Goal: Task Accomplishment & Management: Manage account settings

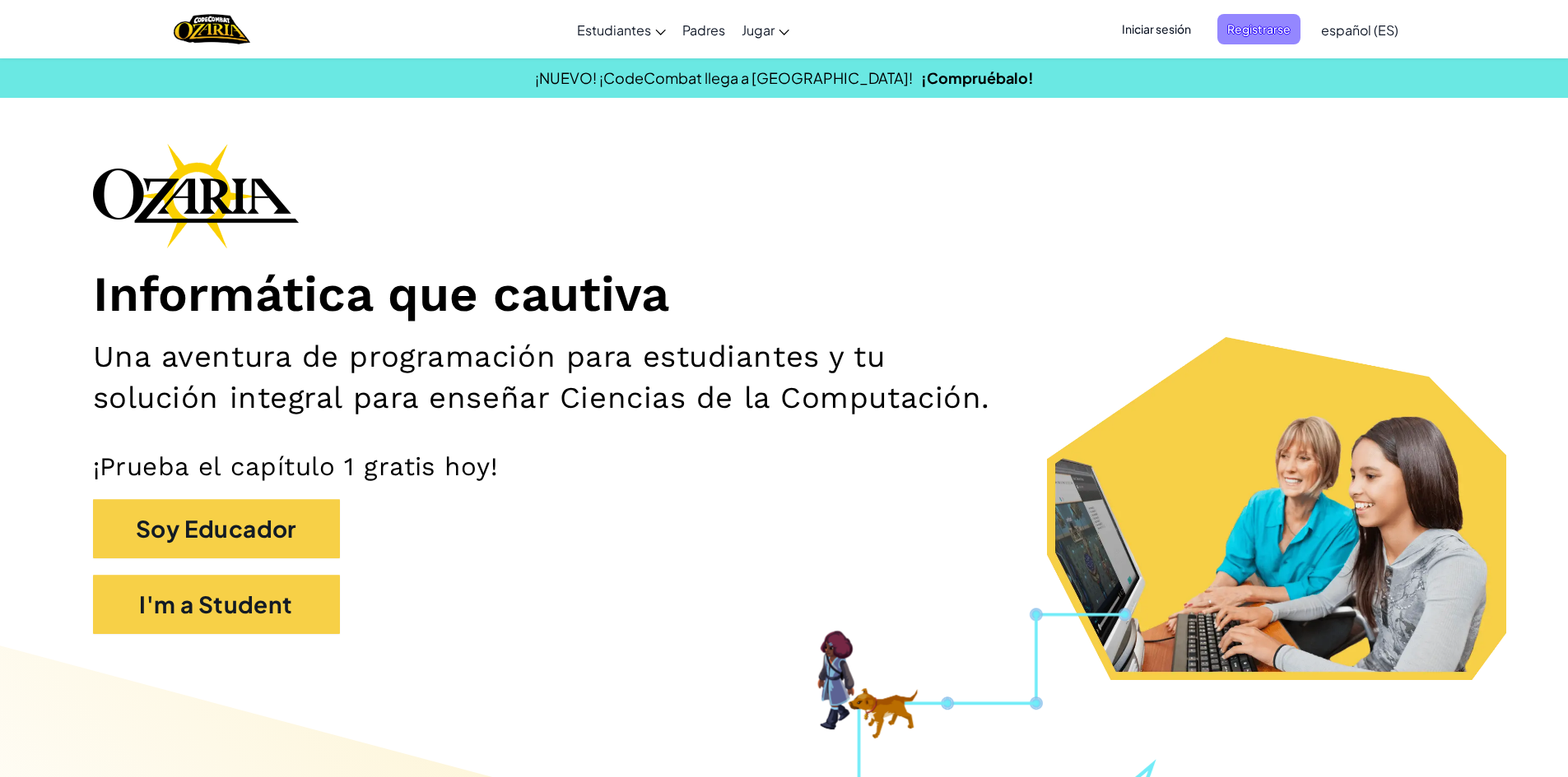
click at [1267, 24] on span "Registrarse" at bounding box center [1258, 30] width 83 height 31
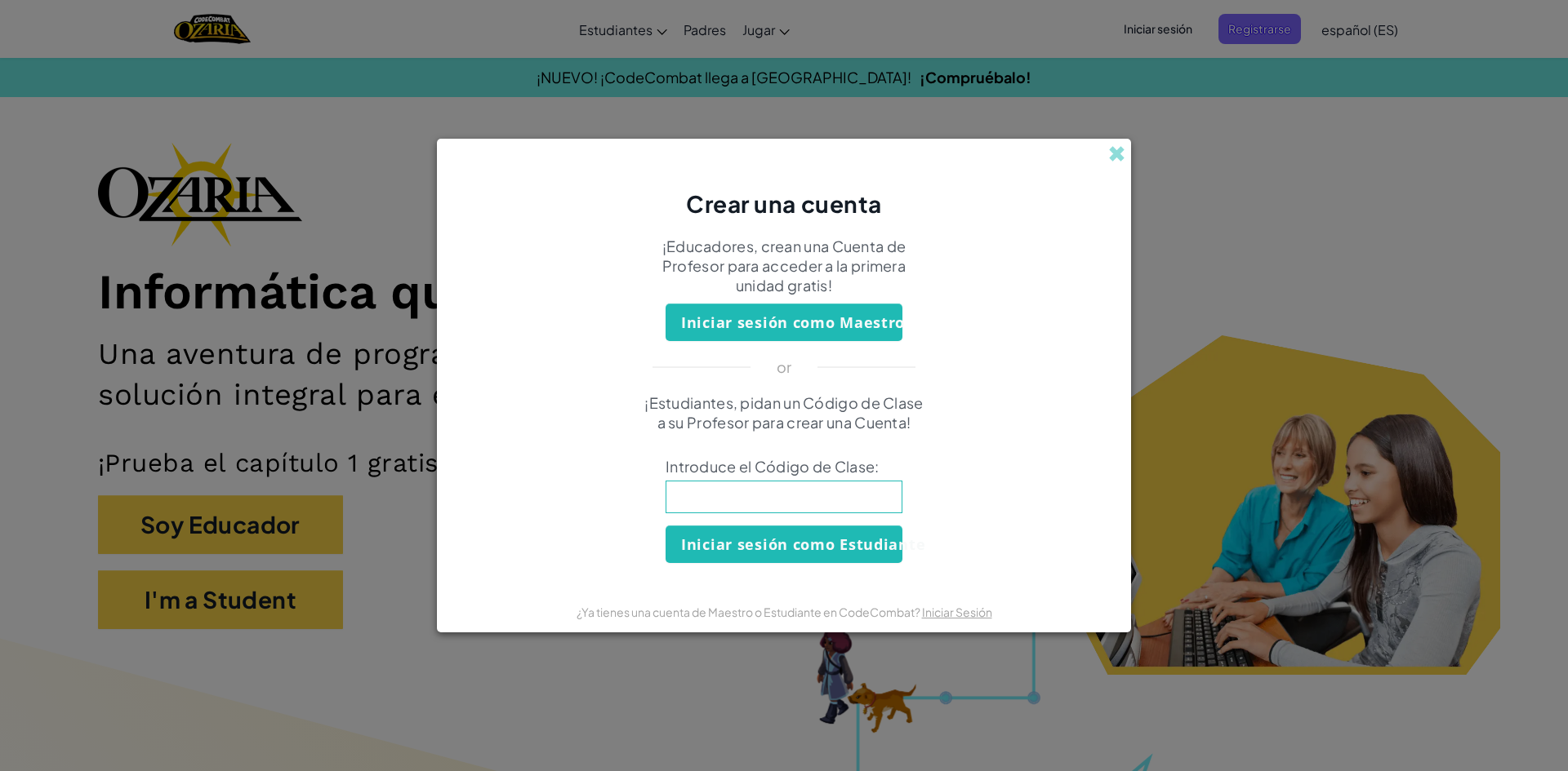
click at [1107, 138] on div "Crear una cuenta" at bounding box center [784, 178] width 694 height 81
click at [1120, 162] on span at bounding box center [1116, 154] width 17 height 17
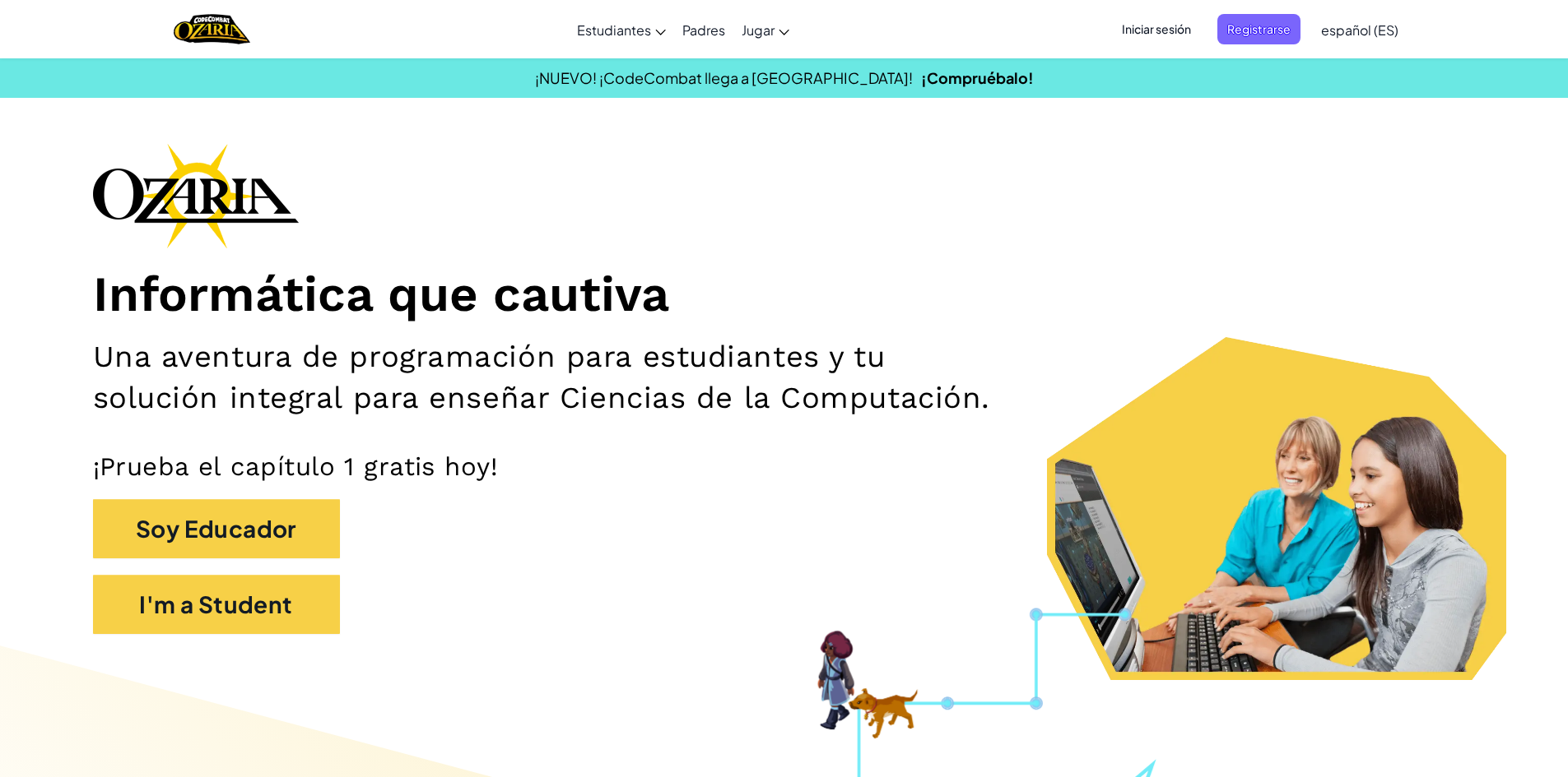
click at [1169, 32] on span "Iniciar sesión" at bounding box center [1156, 30] width 89 height 31
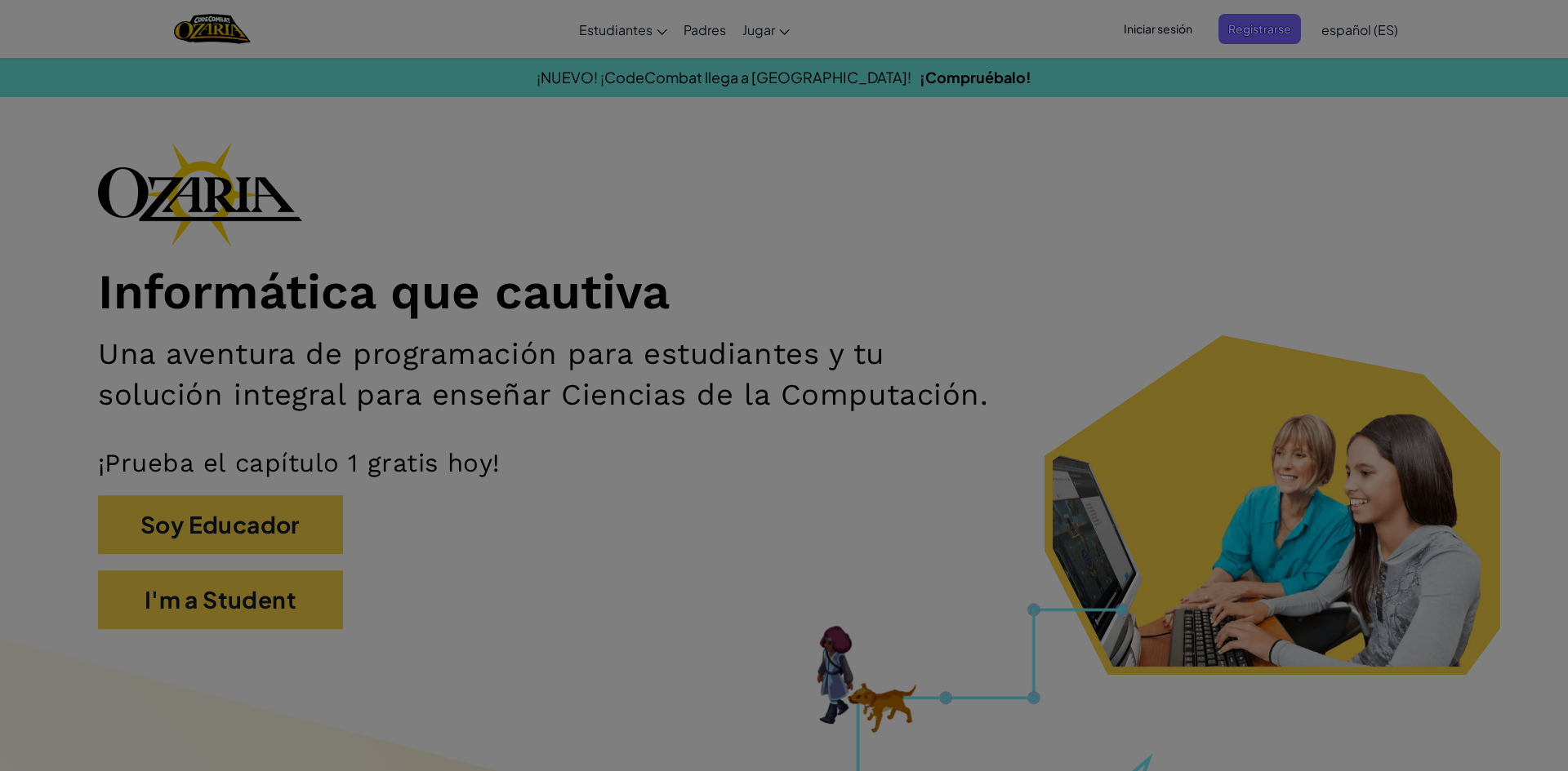
type input "[EMAIL_ADDRESS][DOMAIN_NAME]"
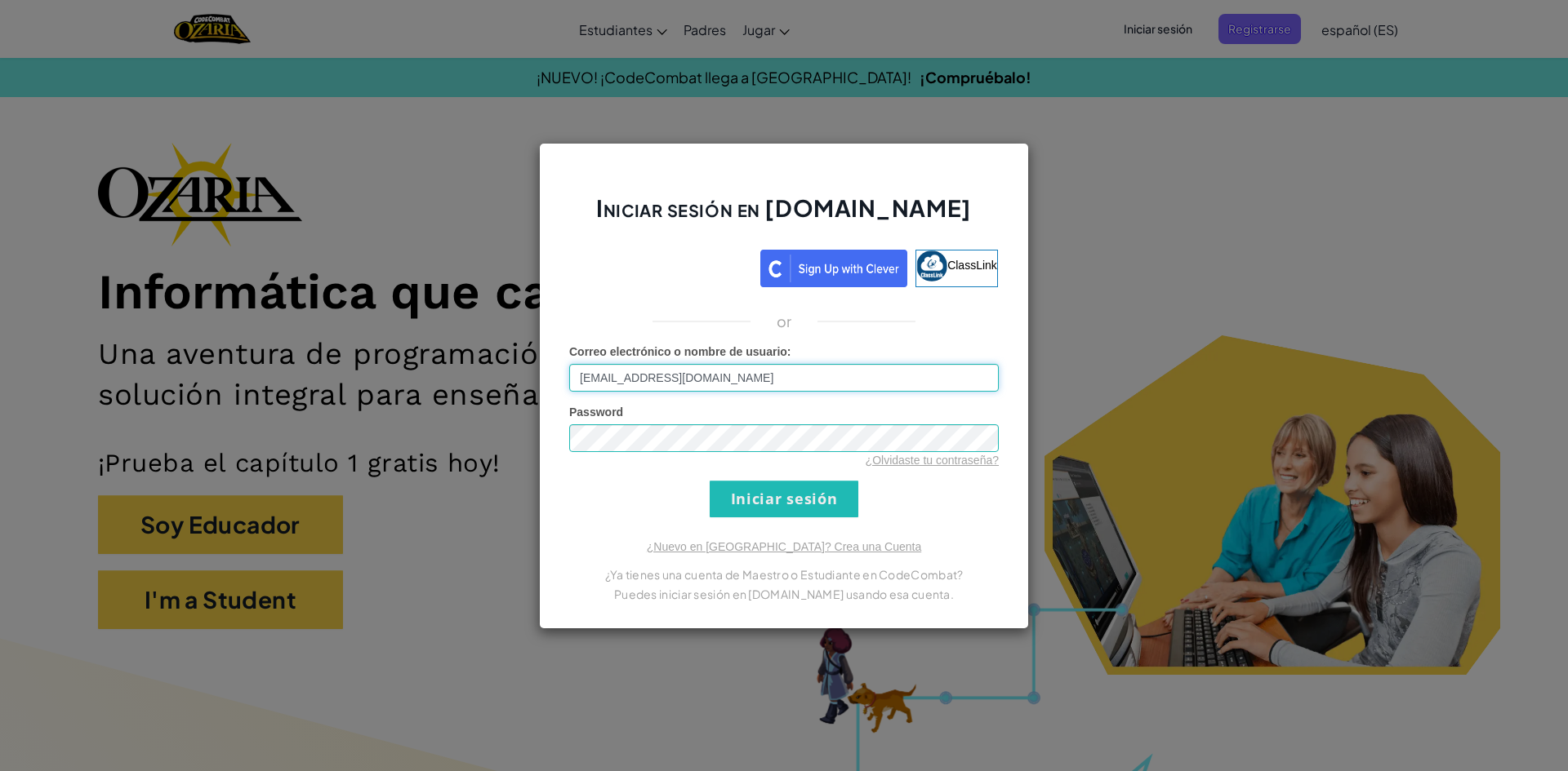
drag, startPoint x: 724, startPoint y: 385, endPoint x: 477, endPoint y: 410, distance: 248.3
click at [460, 425] on div "Iniciar sesión en [DOMAIN_NAME] ClassLink or Error desconocido. Correo electrón…" at bounding box center [784, 385] width 1568 height 771
click at [204, 465] on div "Iniciar sesión en [DOMAIN_NAME] ClassLink or Error desconocido. Correo electrón…" at bounding box center [784, 385] width 1568 height 771
